Goal: Task Accomplishment & Management: Manage account settings

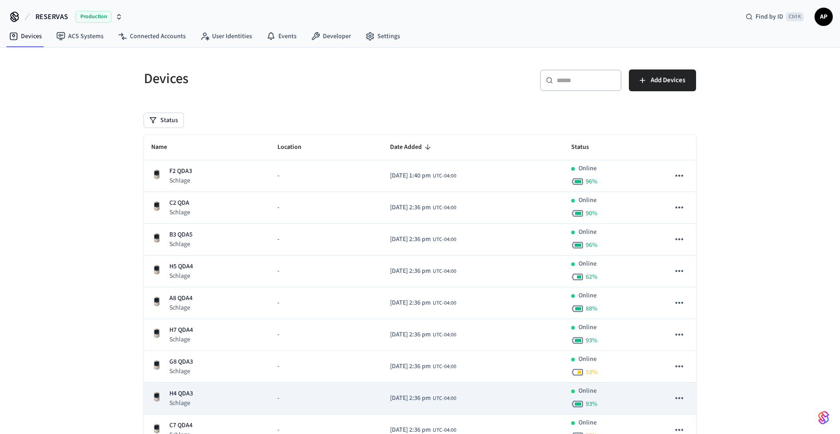
click at [173, 403] on p "Schlage" at bounding box center [181, 402] width 24 height 9
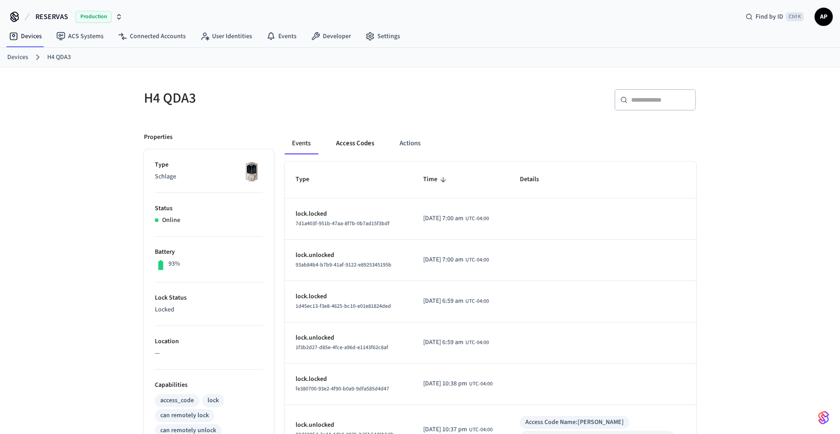
click at [342, 146] on button "Access Codes" at bounding box center [355, 144] width 53 height 22
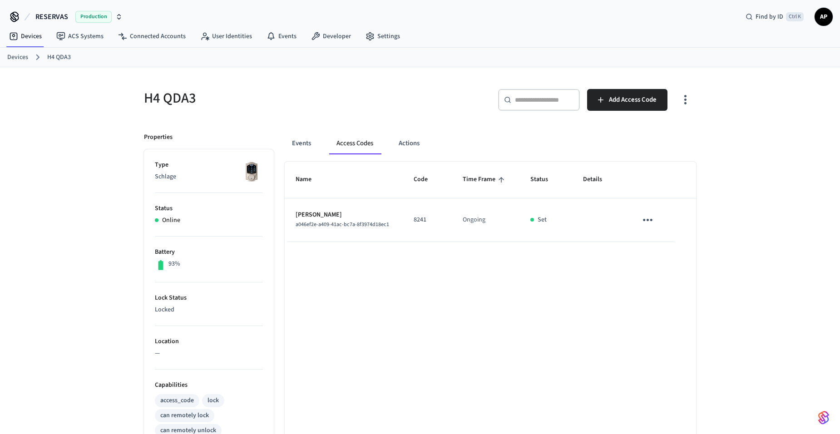
click at [647, 221] on icon "sticky table" at bounding box center [647, 220] width 14 height 14
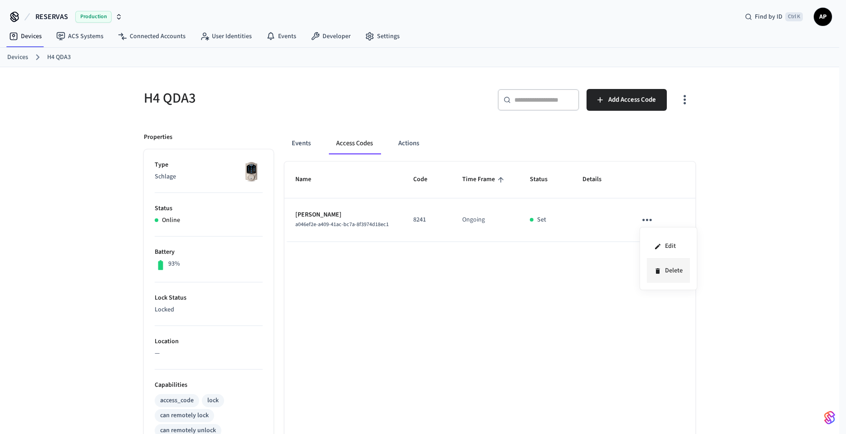
click at [663, 270] on li "Delete" at bounding box center [668, 271] width 43 height 24
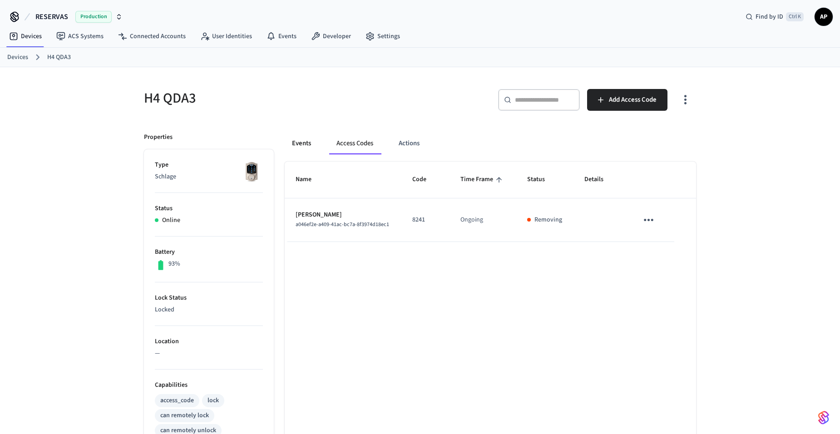
click at [304, 142] on button "Events" at bounding box center [302, 144] width 34 height 22
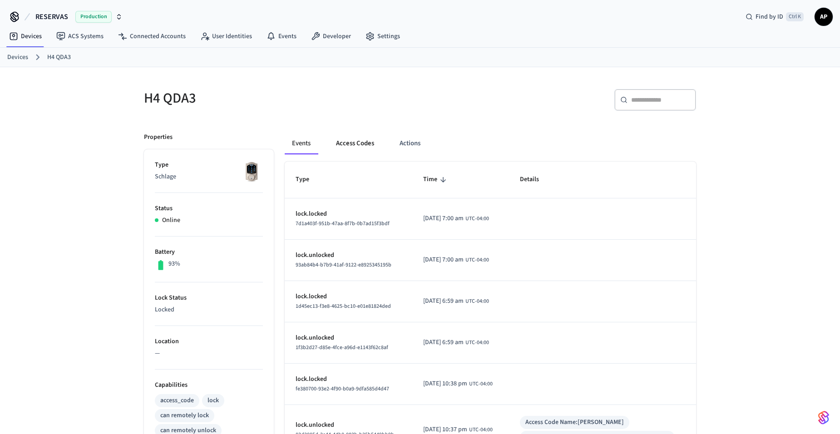
click at [349, 143] on button "Access Codes" at bounding box center [355, 144] width 53 height 22
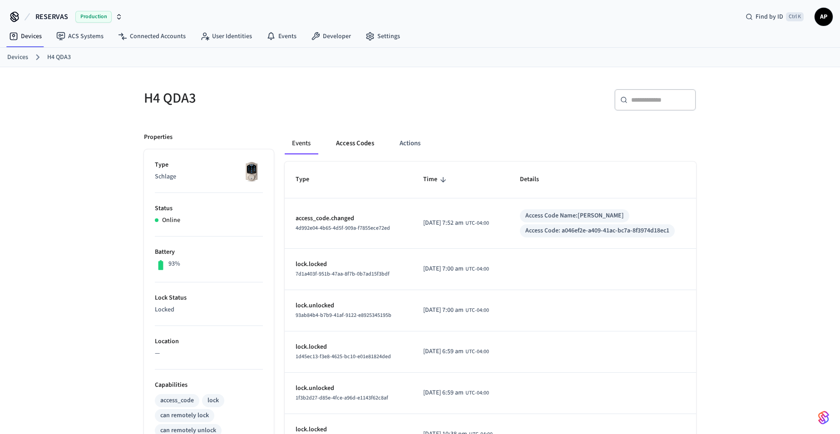
click at [346, 144] on button "Access Codes" at bounding box center [355, 144] width 53 height 22
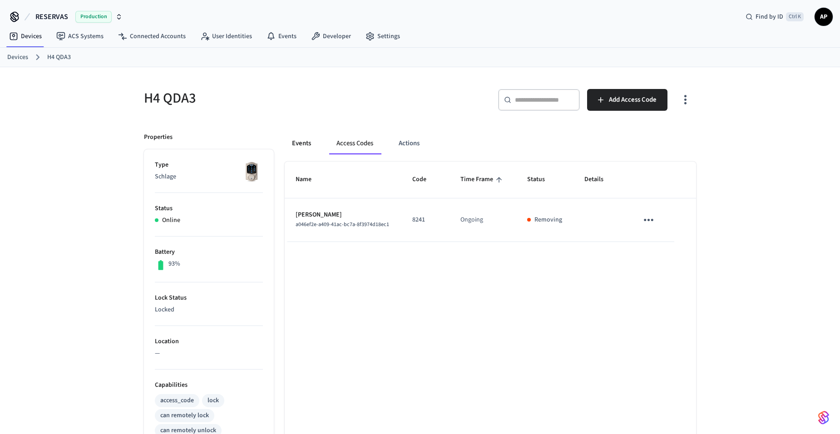
click at [295, 147] on button "Events" at bounding box center [302, 144] width 34 height 22
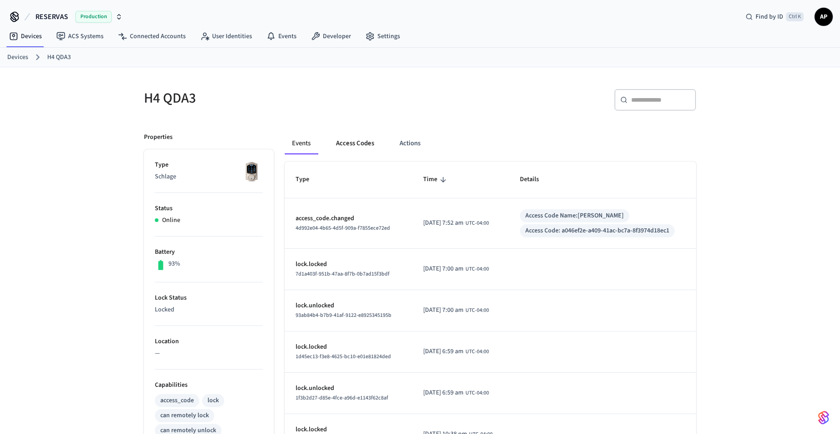
click at [351, 149] on button "Access Codes" at bounding box center [355, 144] width 53 height 22
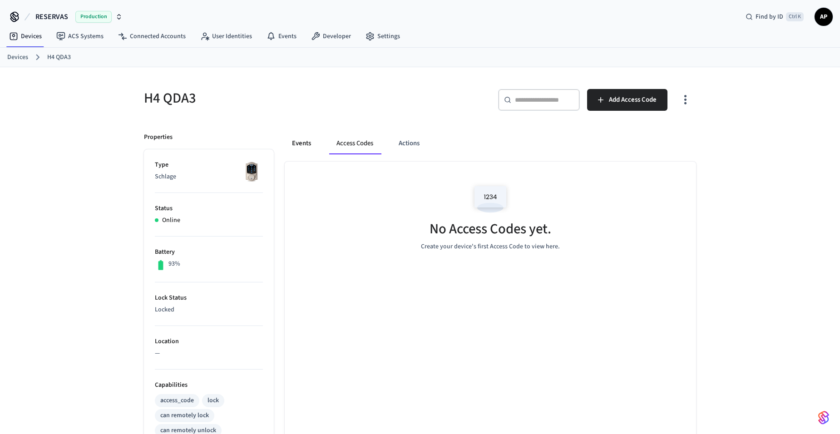
click at [297, 146] on button "Events" at bounding box center [302, 144] width 34 height 22
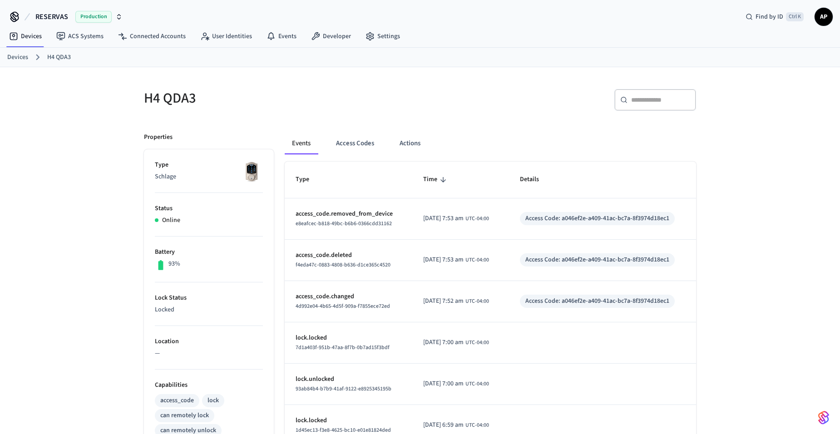
click at [18, 59] on link "Devices" at bounding box center [17, 58] width 21 height 10
